Goal: Check status

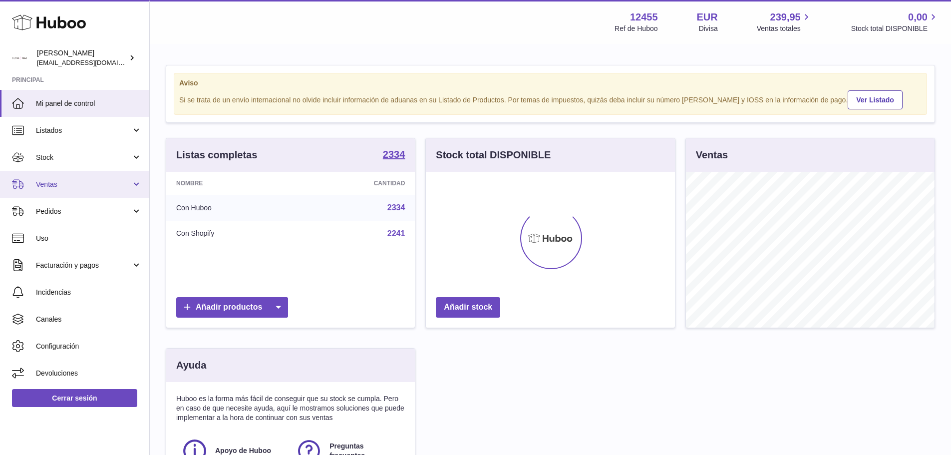
scroll to position [156, 249]
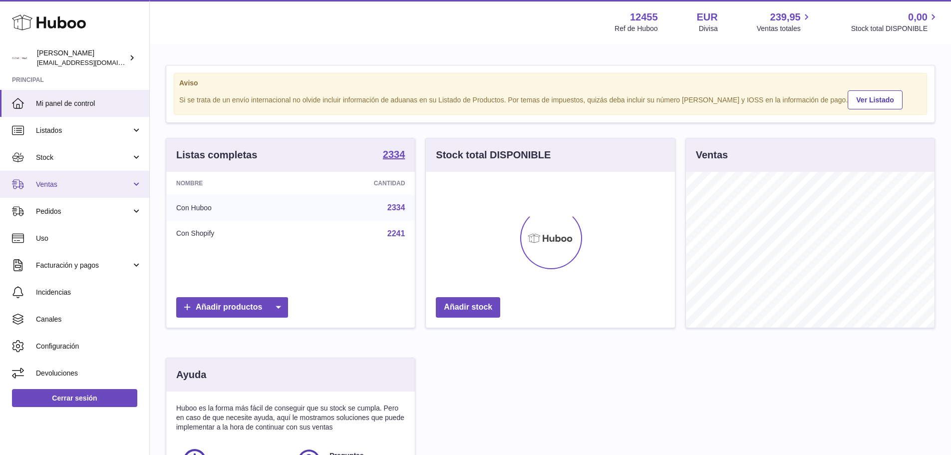
click at [72, 180] on span "Ventas" at bounding box center [83, 184] width 95 height 9
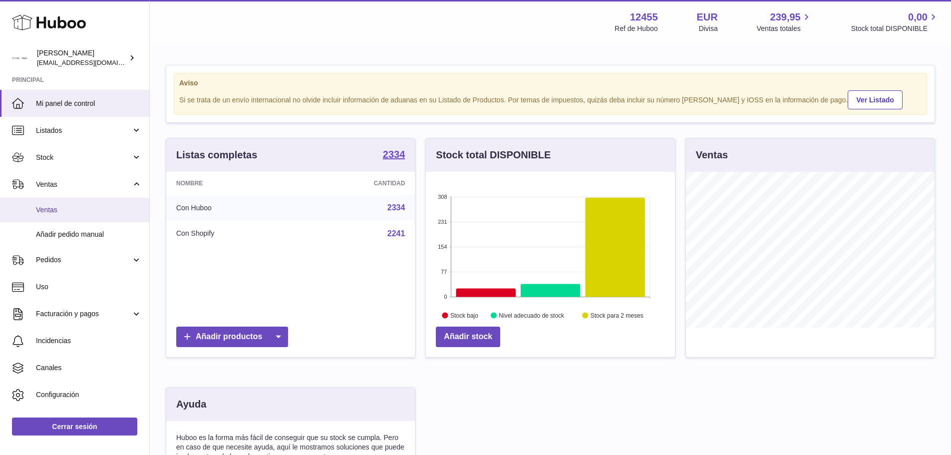
click at [73, 212] on span "Ventas" at bounding box center [89, 209] width 106 height 9
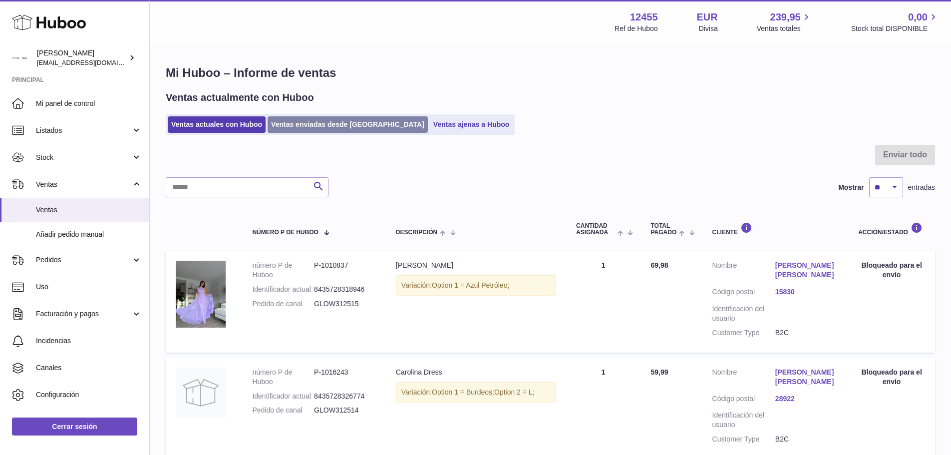
click at [309, 129] on link "Ventas enviadas desde [GEOGRAPHIC_DATA]" at bounding box center [348, 124] width 160 height 16
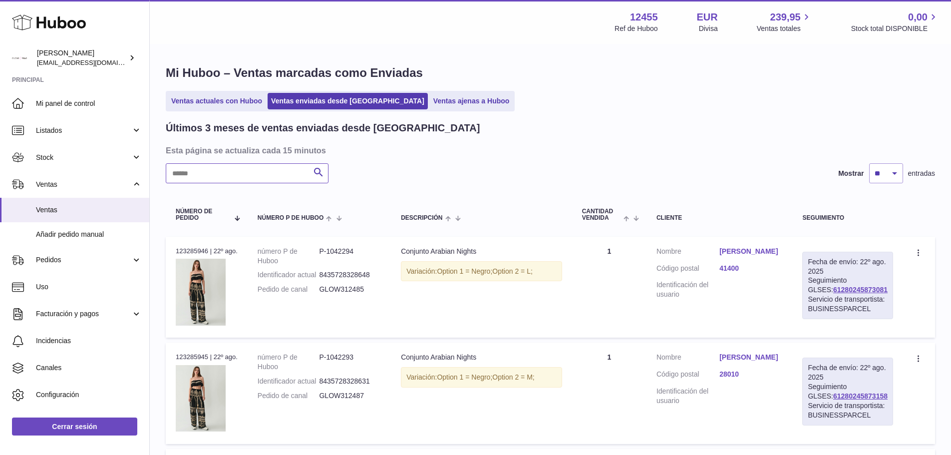
click at [278, 168] on input "text" at bounding box center [247, 173] width 163 height 20
paste input "**********"
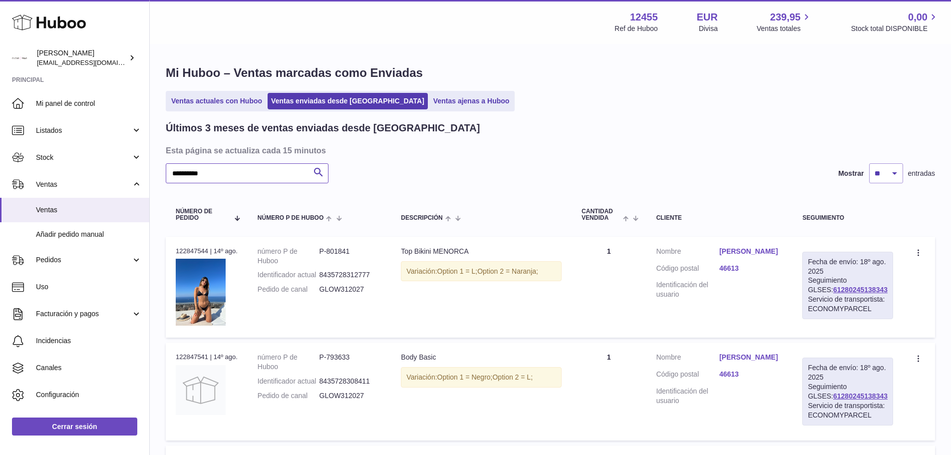
type input "**********"
drag, startPoint x: 869, startPoint y: 292, endPoint x: 813, endPoint y: 291, distance: 55.9
click at [813, 291] on td "Fecha de envío: 18º ago. 2025 Seguimiento GLSES: 61280245138343 Servicio de tra…" at bounding box center [848, 287] width 111 height 101
copy link "61280245138343"
click at [897, 305] on td "Fecha de envío: 18º ago. 2025 Seguimiento GLSES: 61280245138343 Servicio de tra…" at bounding box center [848, 287] width 111 height 101
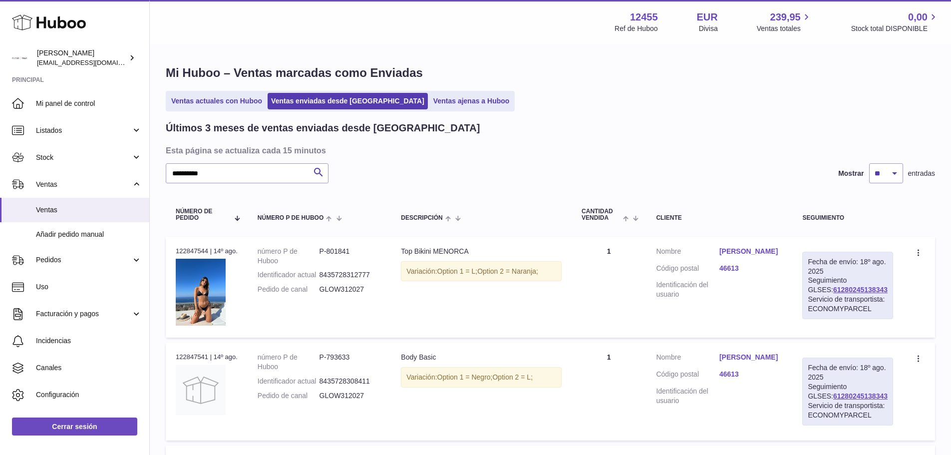
drag, startPoint x: 882, startPoint y: 290, endPoint x: 818, endPoint y: 292, distance: 64.5
click at [818, 292] on div "Fecha de envío: 18º ago. 2025 Seguimiento GLSES: 61280245138343 Servicio de tra…" at bounding box center [848, 285] width 91 height 67
copy link "61280245138343"
